Goal: Information Seeking & Learning: Learn about a topic

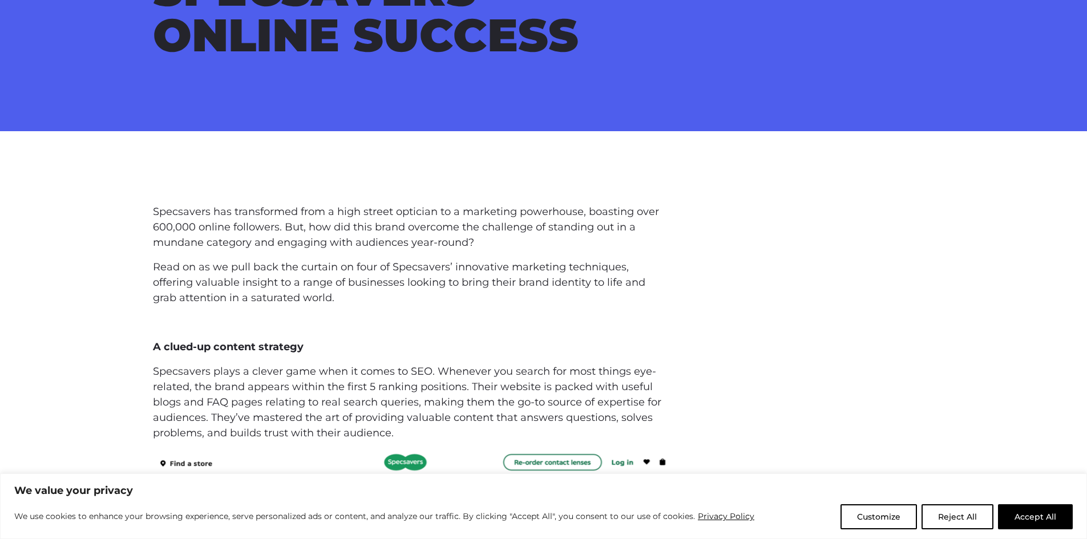
scroll to position [342, 0]
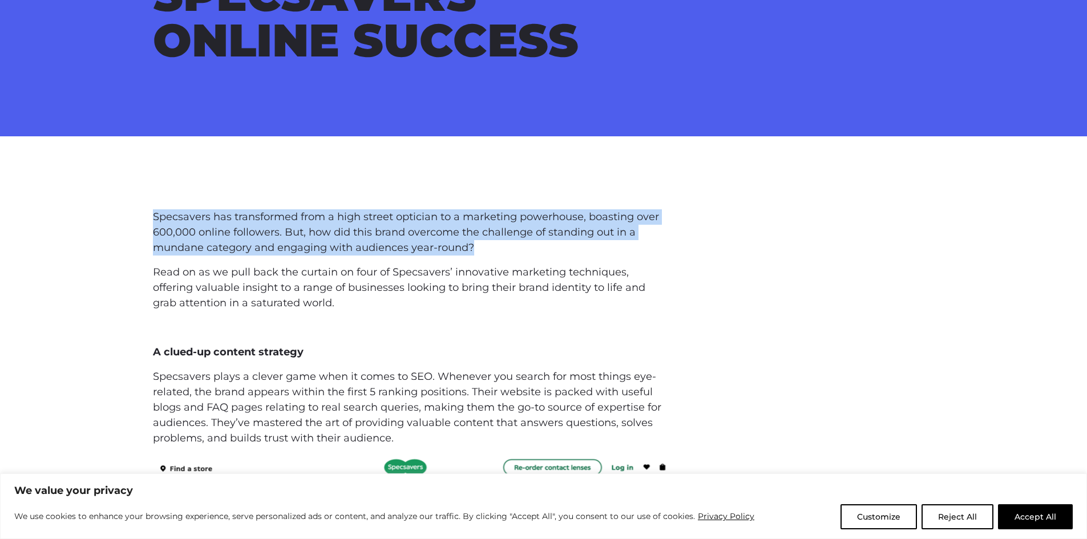
drag, startPoint x: 153, startPoint y: 213, endPoint x: 502, endPoint y: 252, distance: 350.9
click at [502, 252] on p "Specsavers has transformed from a high street optician to a marketing powerhous…" at bounding box center [410, 232] width 515 height 46
copy p "Specsavers has transformed from a high street optician to a marketing powerhous…"
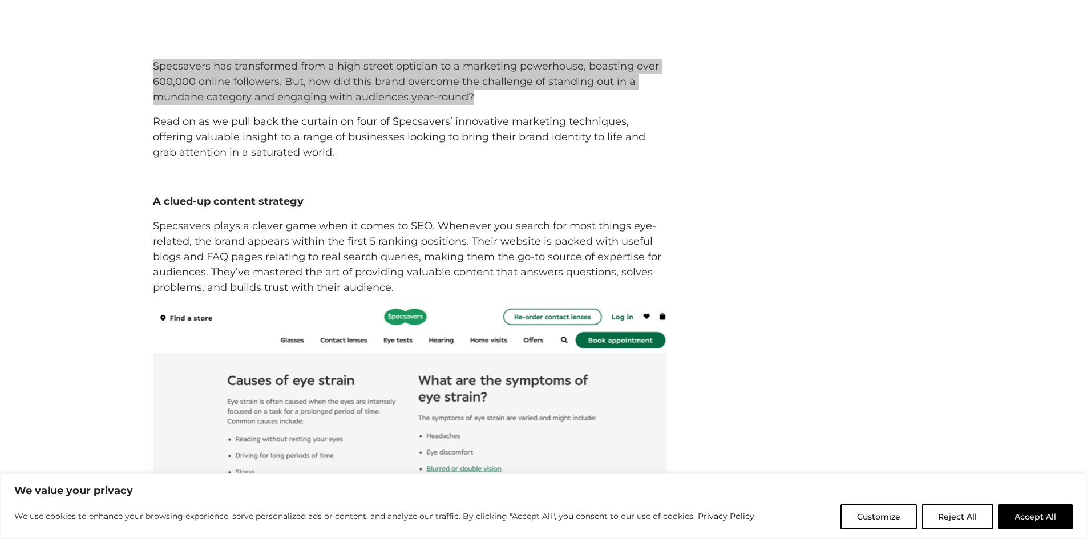
scroll to position [514, 0]
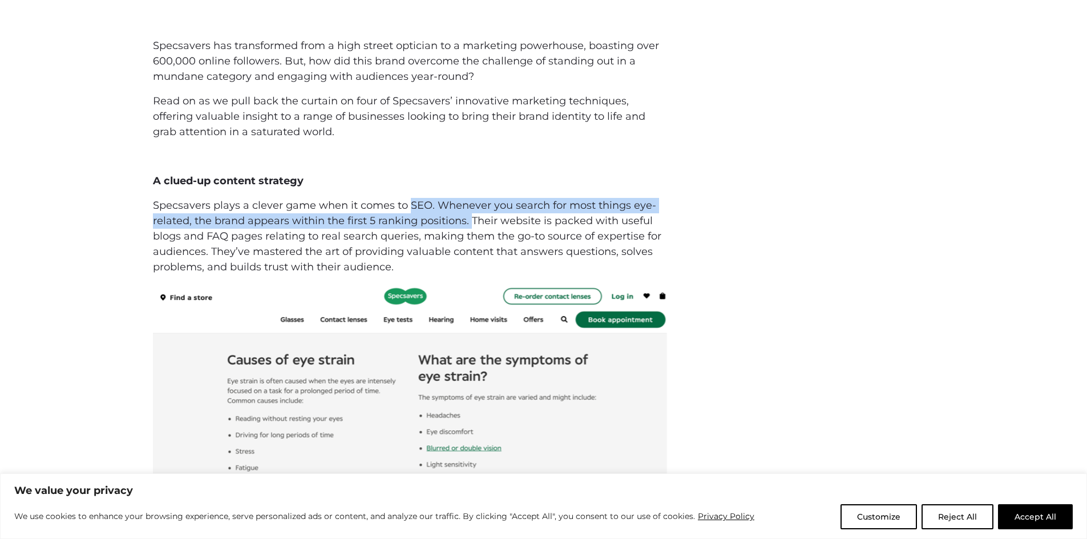
drag, startPoint x: 406, startPoint y: 203, endPoint x: 470, endPoint y: 215, distance: 64.5
click at [470, 215] on p "Specsavers plays a clever game when it comes to SEO. Whenever you search for mo…" at bounding box center [410, 236] width 515 height 77
copy p "SEO. Whenever you search for most things eye-related, the brand appears within …"
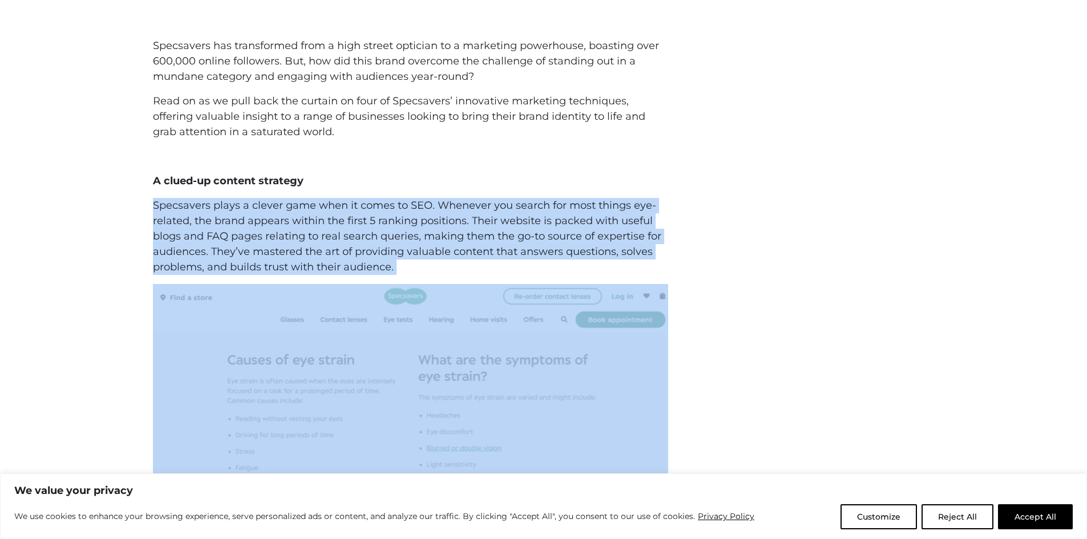
drag, startPoint x: 156, startPoint y: 204, endPoint x: 428, endPoint y: 287, distance: 284.4
click at [428, 287] on div "Specsavers has transformed from a high street optician to a marketing powerhous…" at bounding box center [410, 307] width 515 height 539
click at [361, 250] on p "Specsavers plays a clever game when it comes to SEO. Whenever you search for mo…" at bounding box center [410, 236] width 515 height 77
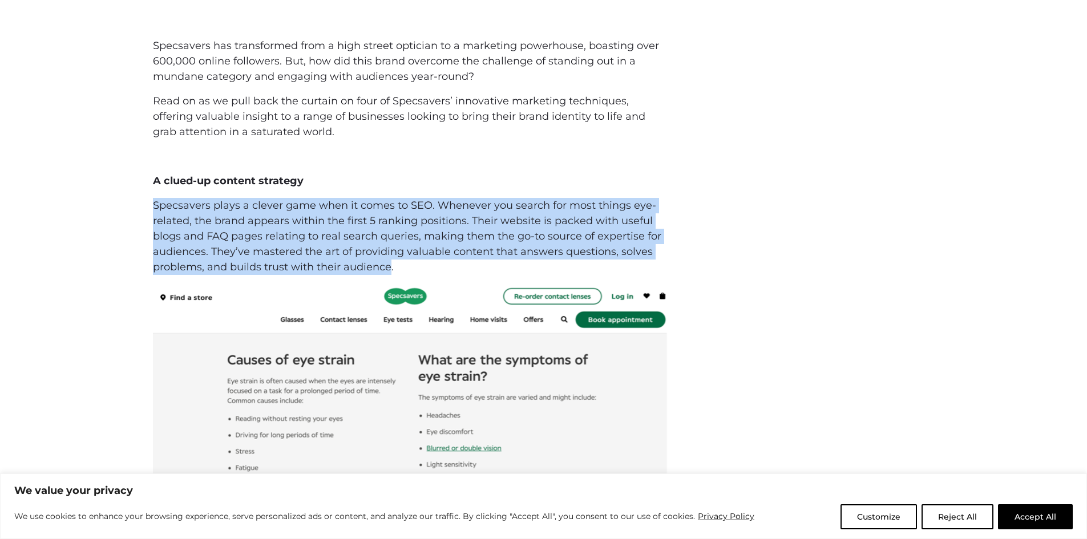
drag, startPoint x: 389, startPoint y: 272, endPoint x: 136, endPoint y: 211, distance: 260.1
click at [136, 211] on div "Specsavers has transformed from a high street optician to a marketing powerhous…" at bounding box center [543, 312] width 1087 height 548
copy p "Specsavers plays a clever game when it comes to SEO. Whenever you search for mo…"
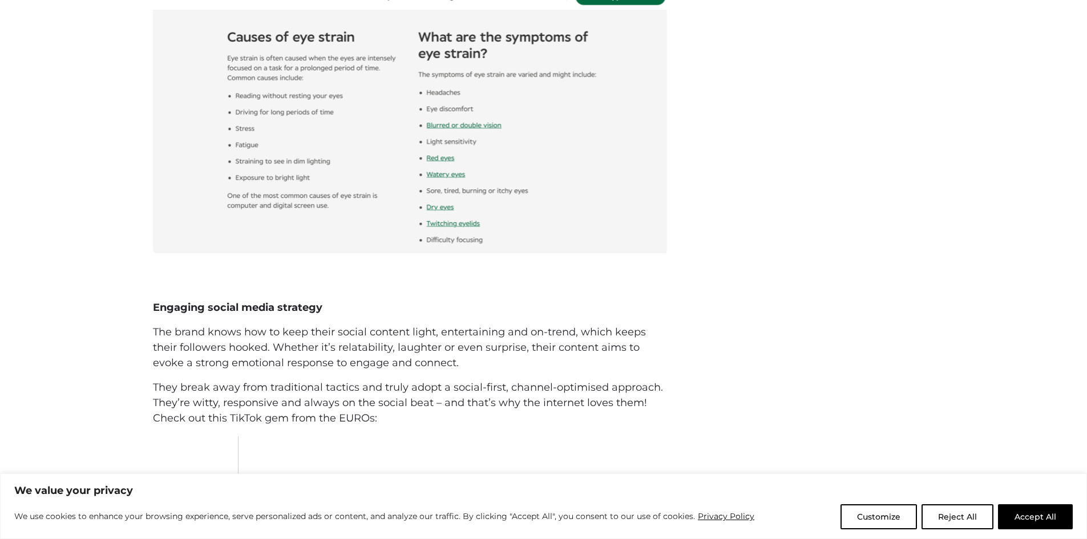
scroll to position [913, 0]
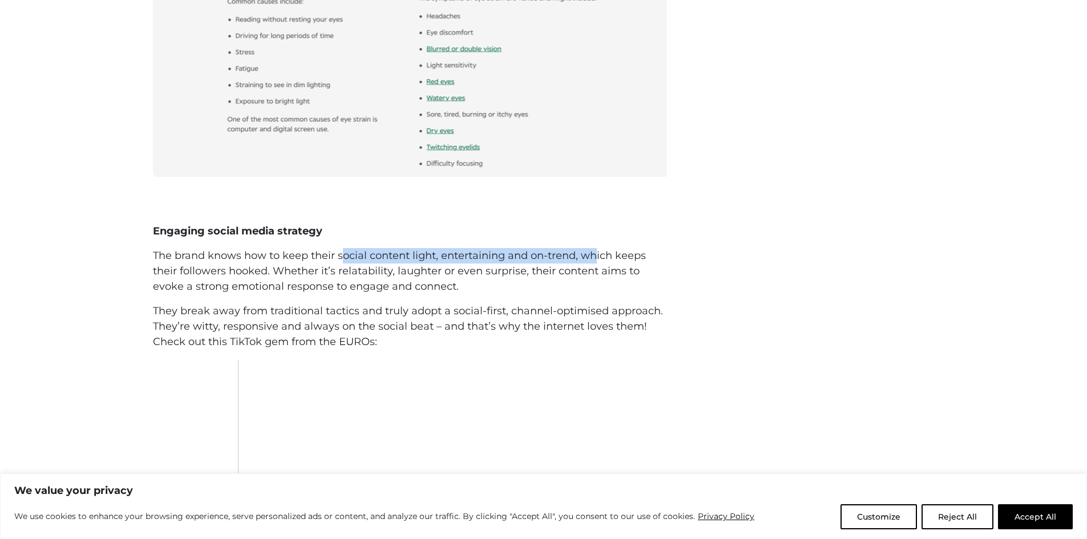
drag, startPoint x: 340, startPoint y: 255, endPoint x: 590, endPoint y: 265, distance: 250.2
click at [592, 263] on p "The brand knows how to keep their social content light, entertaining and on-tre…" at bounding box center [410, 271] width 515 height 46
copy p "ocial content light, entertaining and on-trend, w"
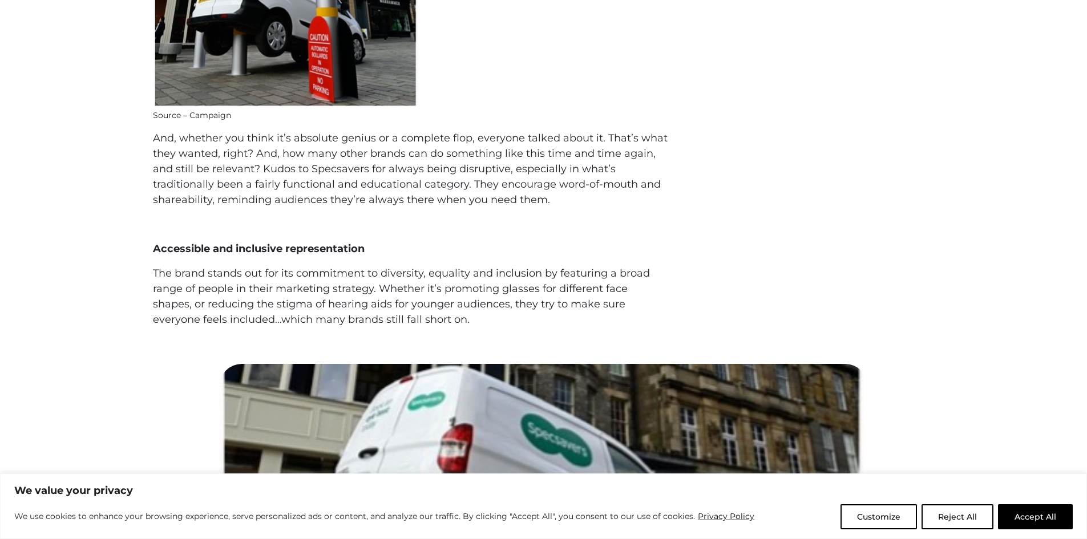
scroll to position [1884, 0]
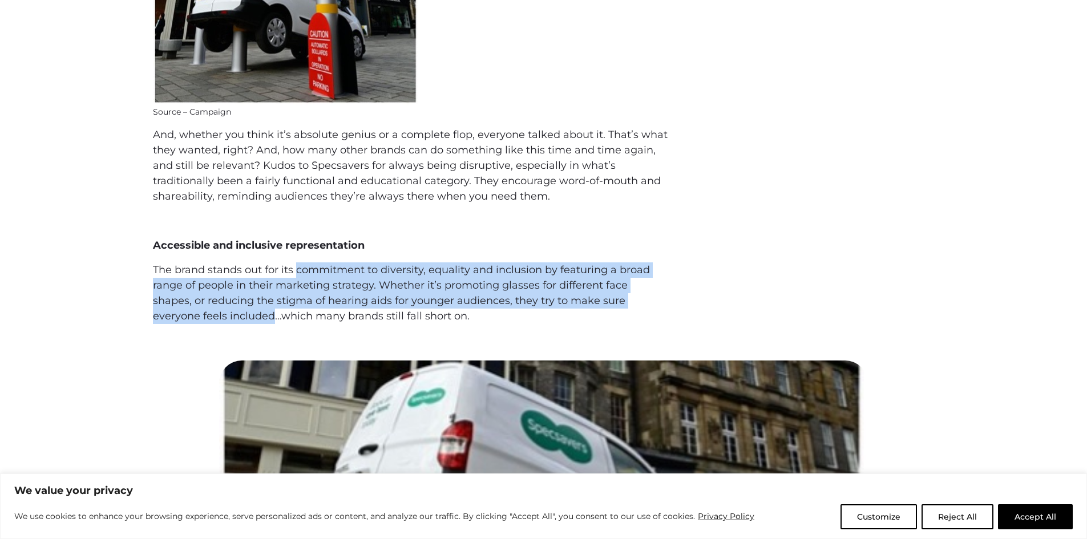
drag, startPoint x: 297, startPoint y: 272, endPoint x: 257, endPoint y: 317, distance: 60.2
click at [204, 319] on p "The brand stands out for its commitment to diversity, equality and inclusion by…" at bounding box center [410, 294] width 515 height 62
copy p "commitment to diversity, equality and inclusion by featuring a broad range of p…"
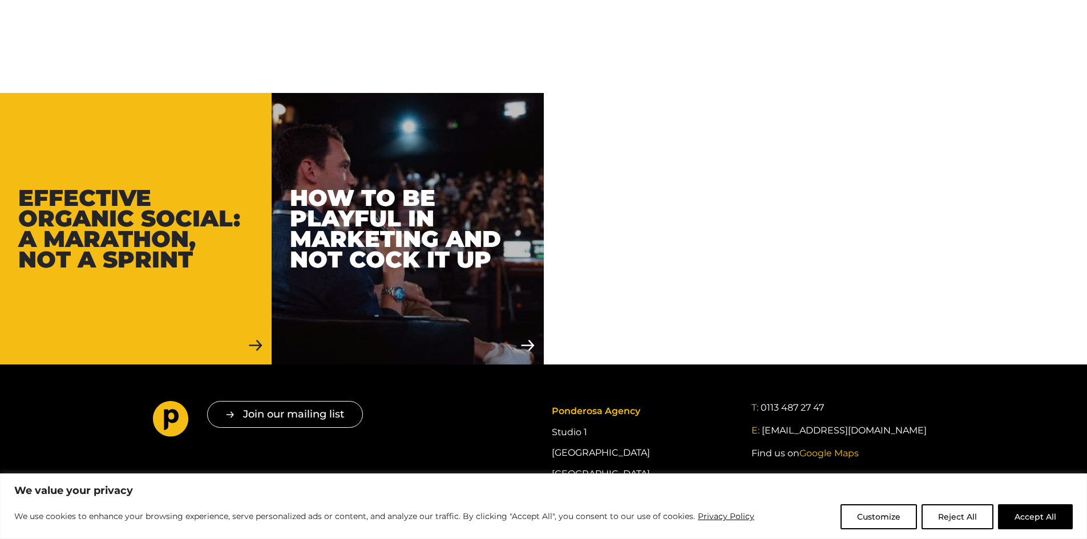
scroll to position [2683, 0]
